Goal: Task Accomplishment & Management: Use online tool/utility

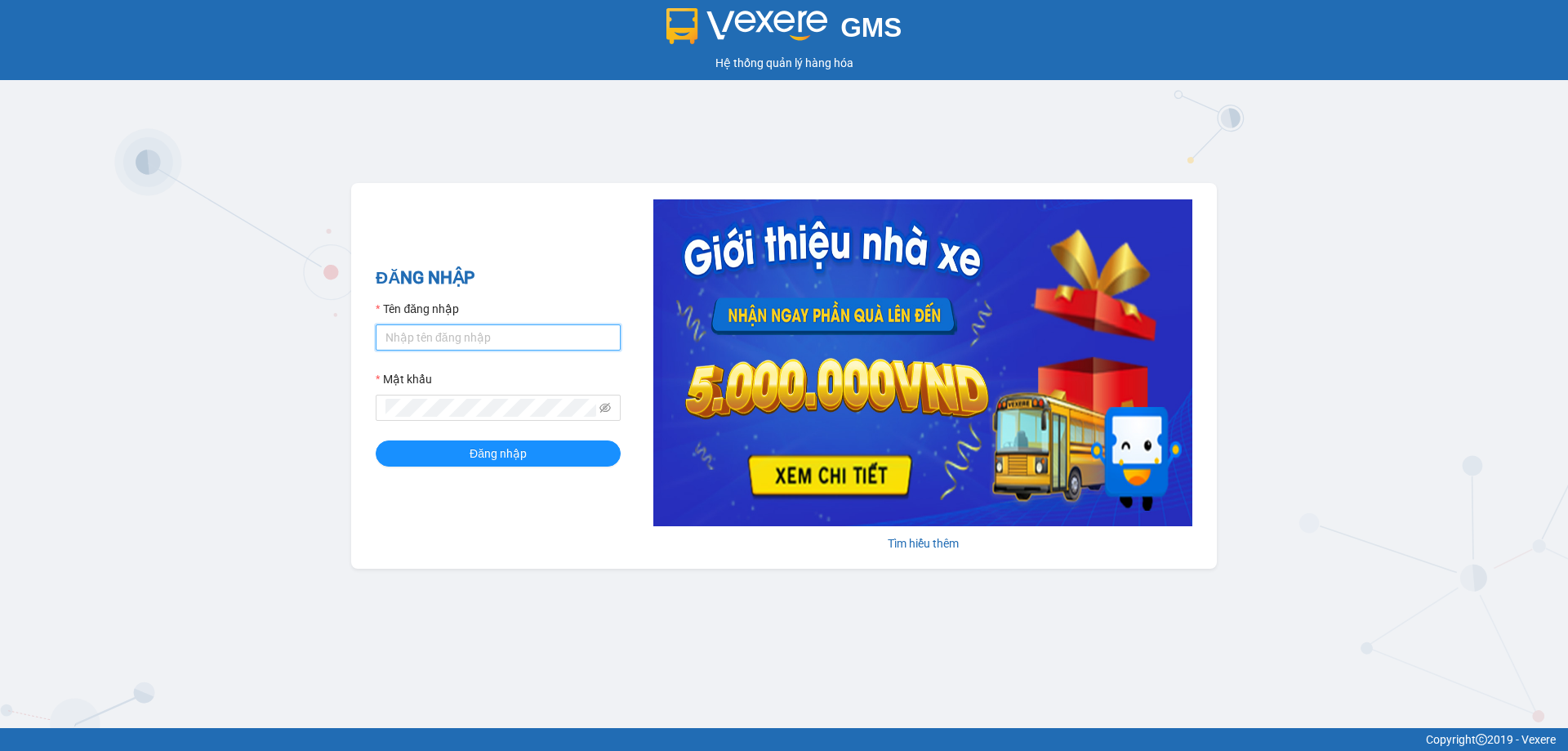
click at [421, 337] on input "Tên đăng nhập" at bounding box center [498, 337] width 245 height 26
type input "na.ct"
click at [444, 468] on div "ĐĂNG NHẬP Tên đăng nhập na.ct Mật khẩu Đăng nhập" at bounding box center [498, 375] width 245 height 222
click at [459, 460] on button "Đăng nhập" at bounding box center [498, 453] width 245 height 26
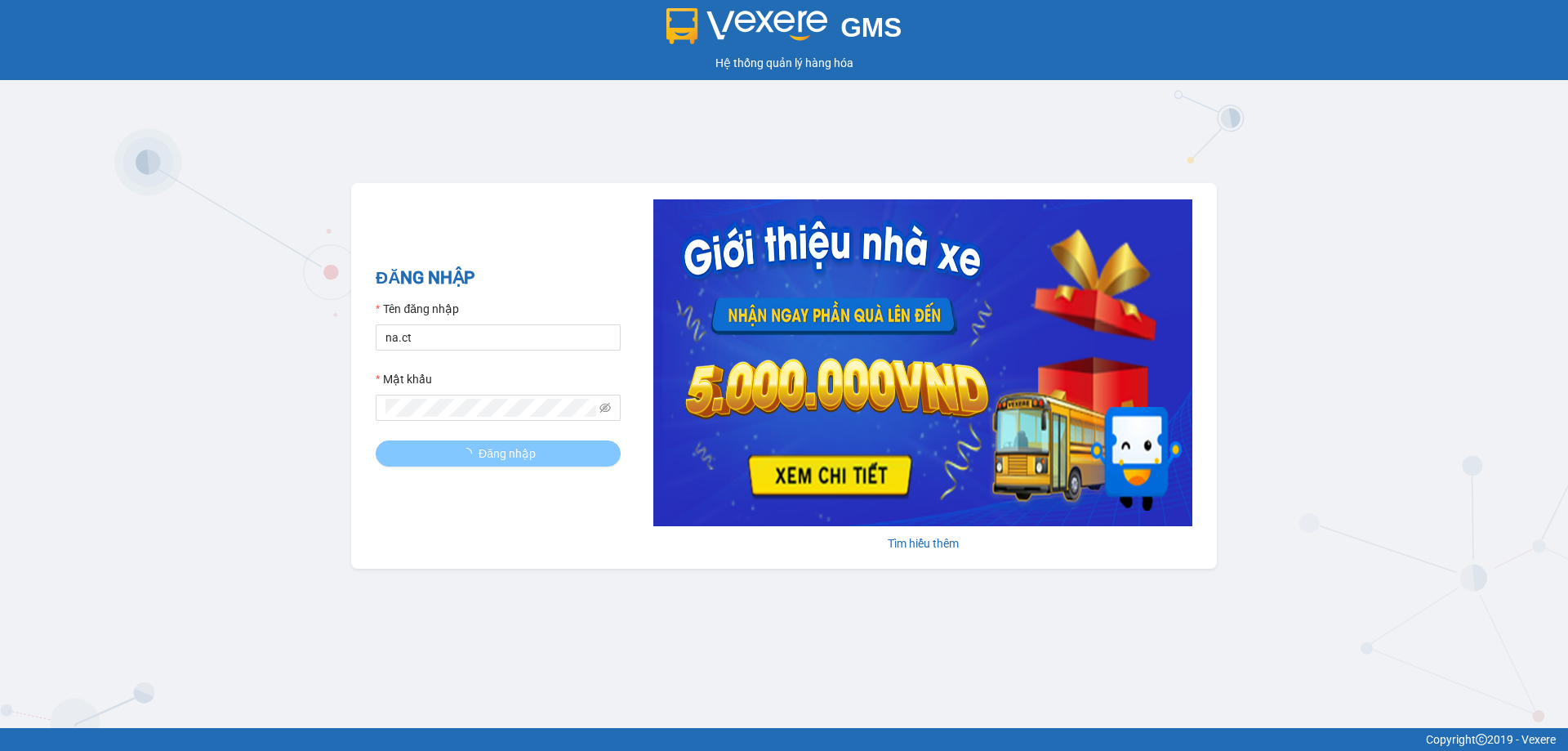
click at [459, 460] on button "Đăng nhập" at bounding box center [498, 453] width 245 height 26
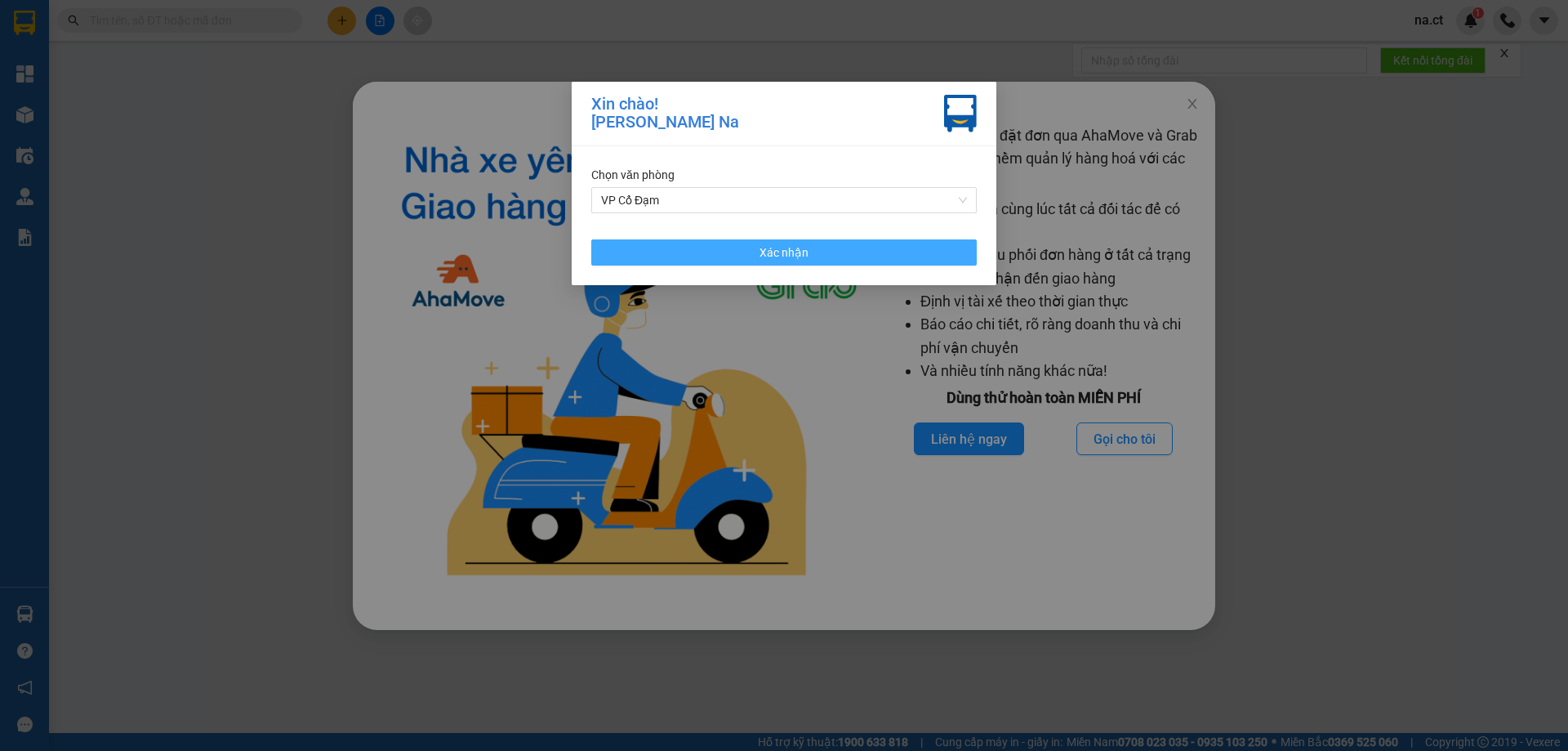
click at [784, 257] on span "Xác nhận" at bounding box center [784, 252] width 49 height 18
